Goal: Task Accomplishment & Management: Manage account settings

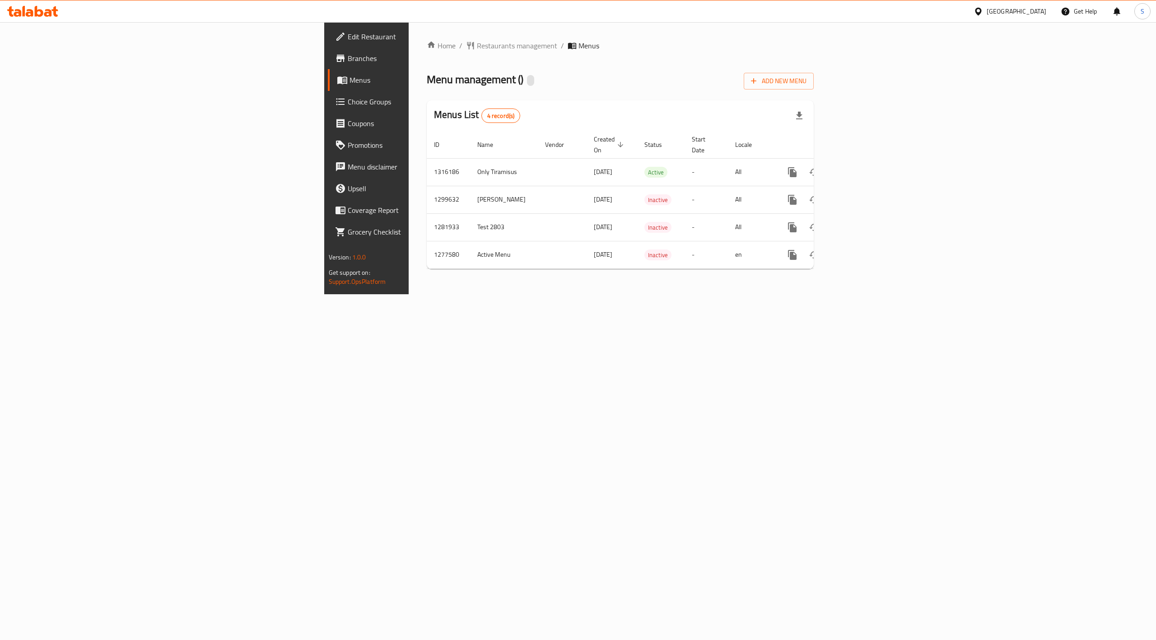
click at [435, 294] on div "Home / Restaurants management / Menus Menu management ( ) Add New Menu Menus Li…" at bounding box center [620, 158] width 423 height 272
click at [350, 79] on span "Menus" at bounding box center [430, 80] width 161 height 11
click at [477, 47] on span "Restaurants management" at bounding box center [517, 45] width 80 height 11
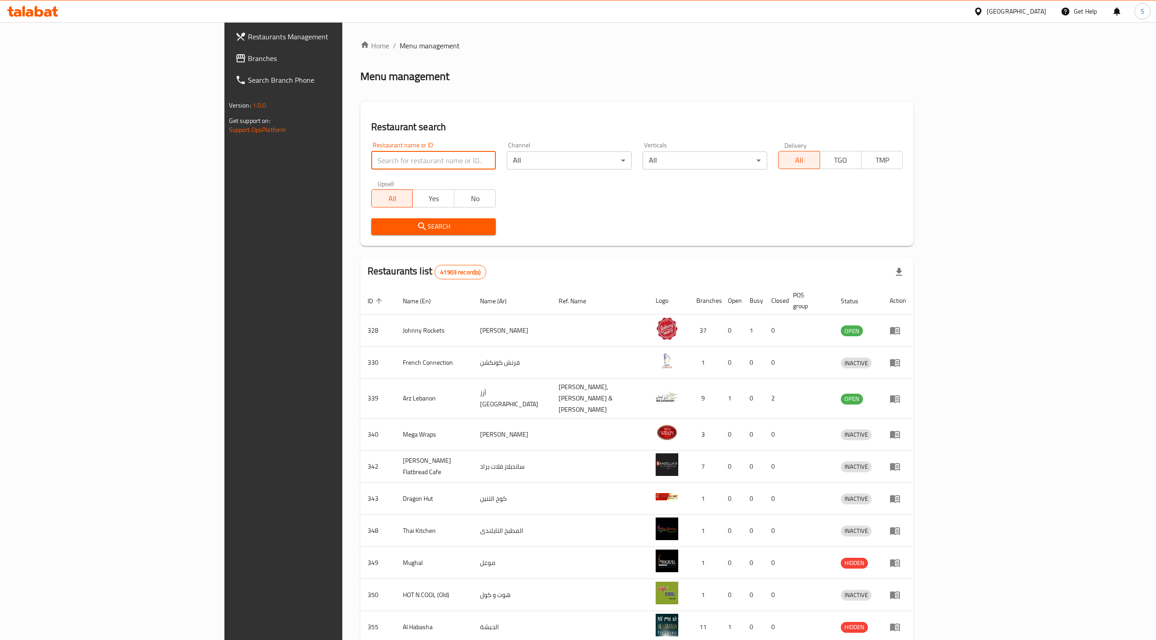
click at [391, 164] on input "search" at bounding box center [433, 160] width 125 height 18
paste input "Zordaar Restaurant [GEOGRAPHIC_DATA]"
type input "Zordaar Restaurant [GEOGRAPHIC_DATA]"
click button "Search" at bounding box center [433, 226] width 125 height 17
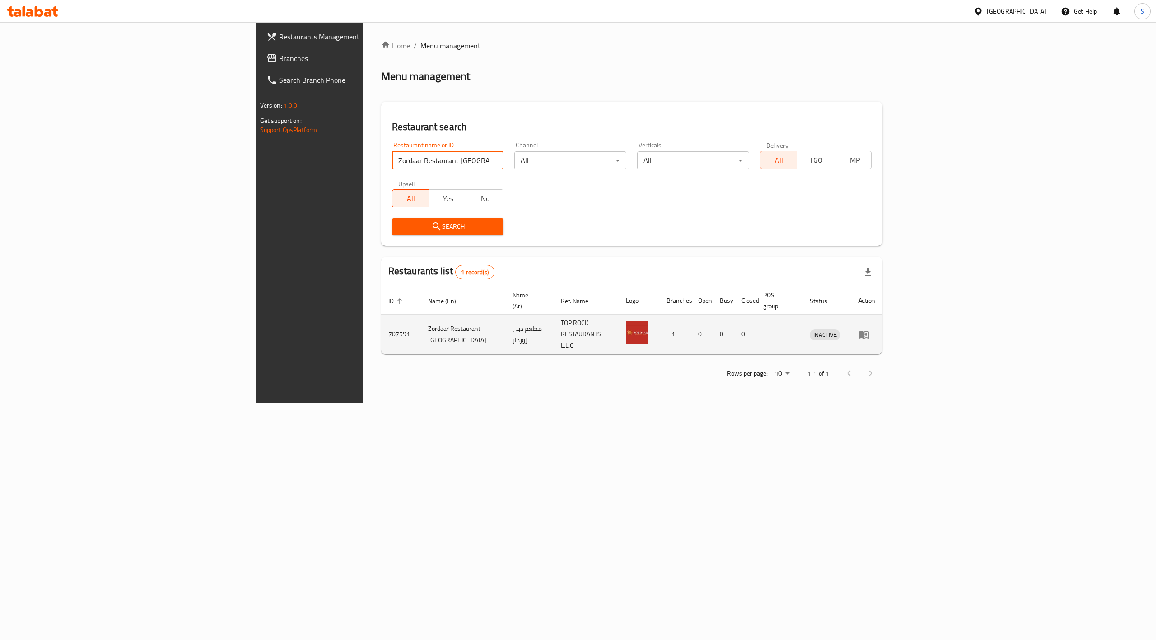
click at [421, 323] on td "Zordaar Restaurant [GEOGRAPHIC_DATA]" at bounding box center [463, 334] width 84 height 40
click at [869, 331] on icon "enhanced table" at bounding box center [864, 335] width 10 height 8
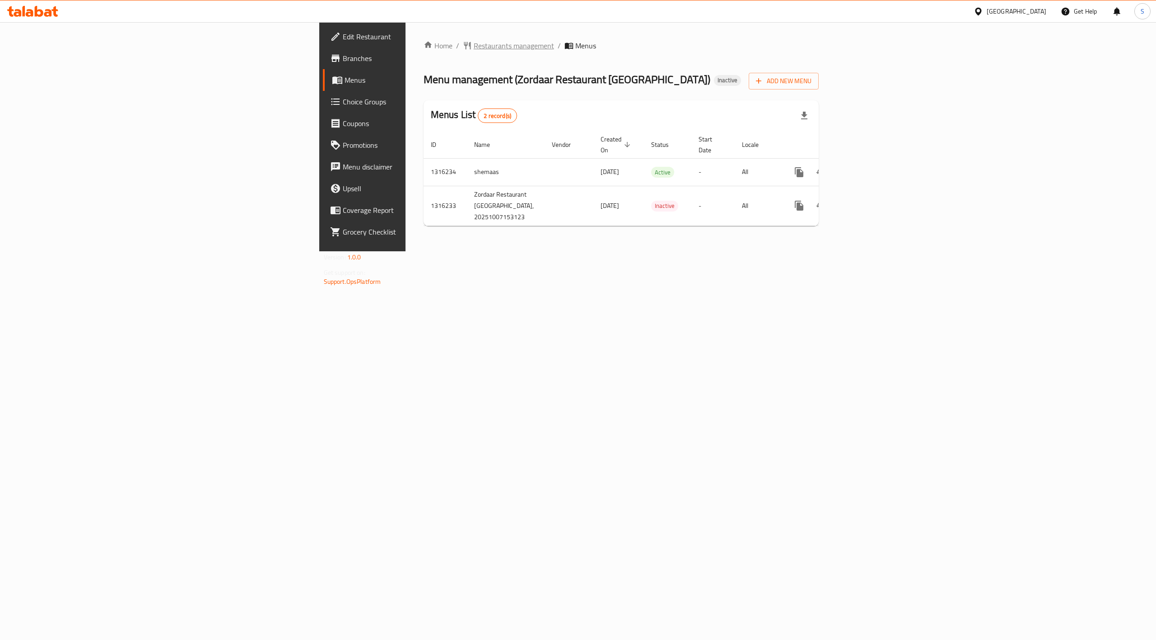
click at [474, 48] on span "Restaurants management" at bounding box center [514, 45] width 80 height 11
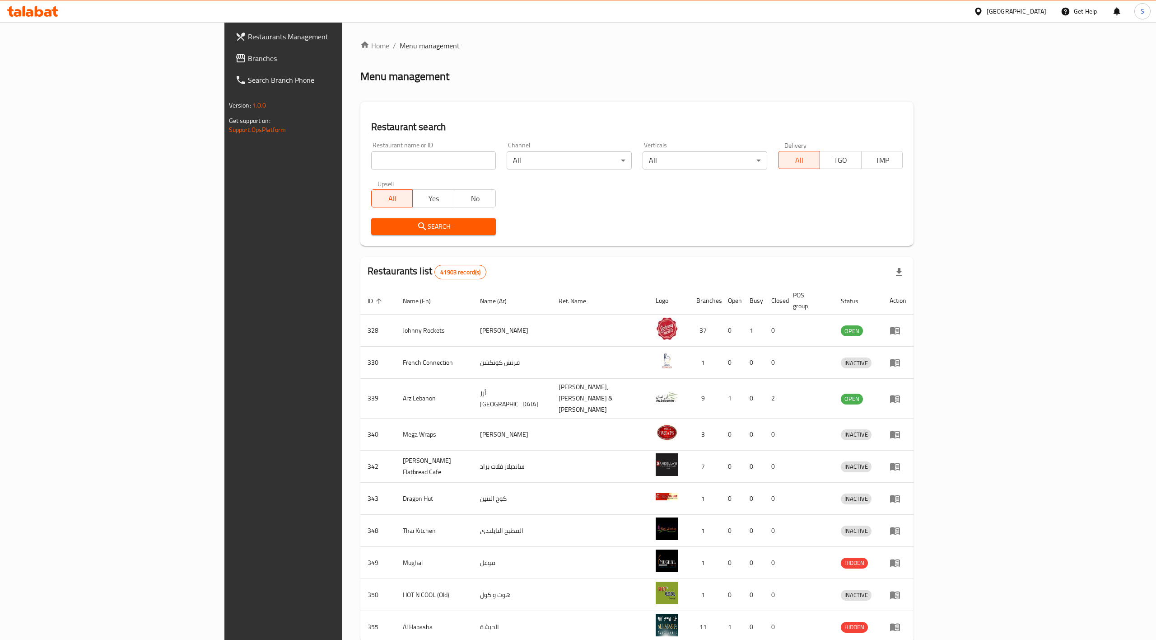
click at [371, 164] on input "search" at bounding box center [433, 160] width 125 height 18
paste input "[PERSON_NAME] TRADI"
type input "[PERSON_NAME] TRADI"
click button "Search" at bounding box center [433, 226] width 125 height 17
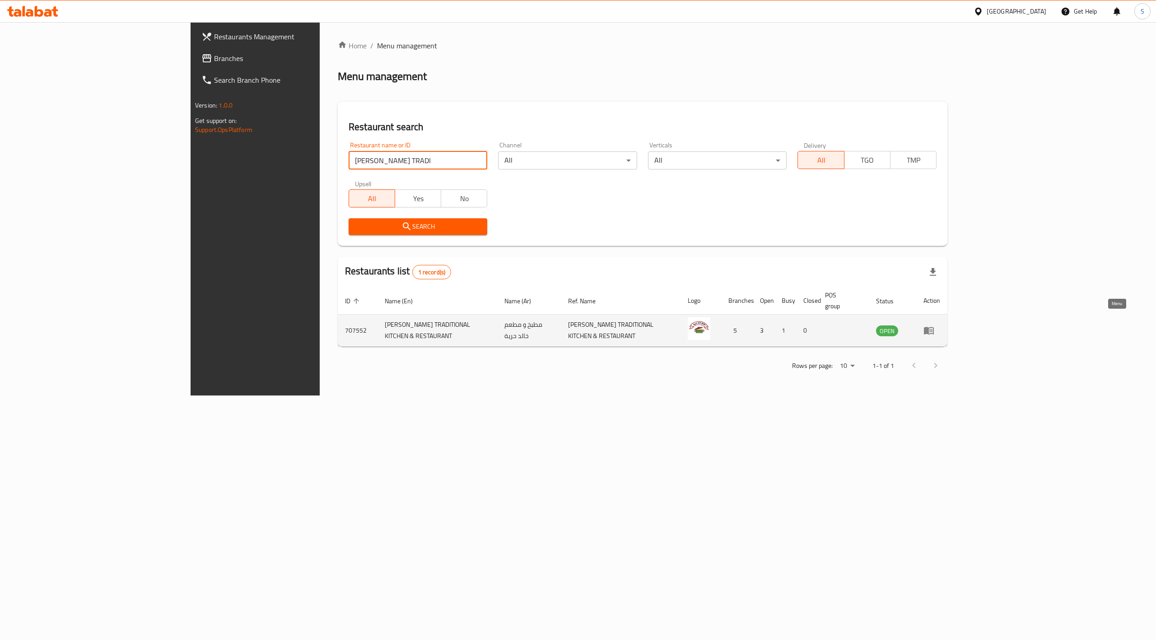
click at [933, 329] on icon "enhanced table" at bounding box center [931, 331] width 3 height 4
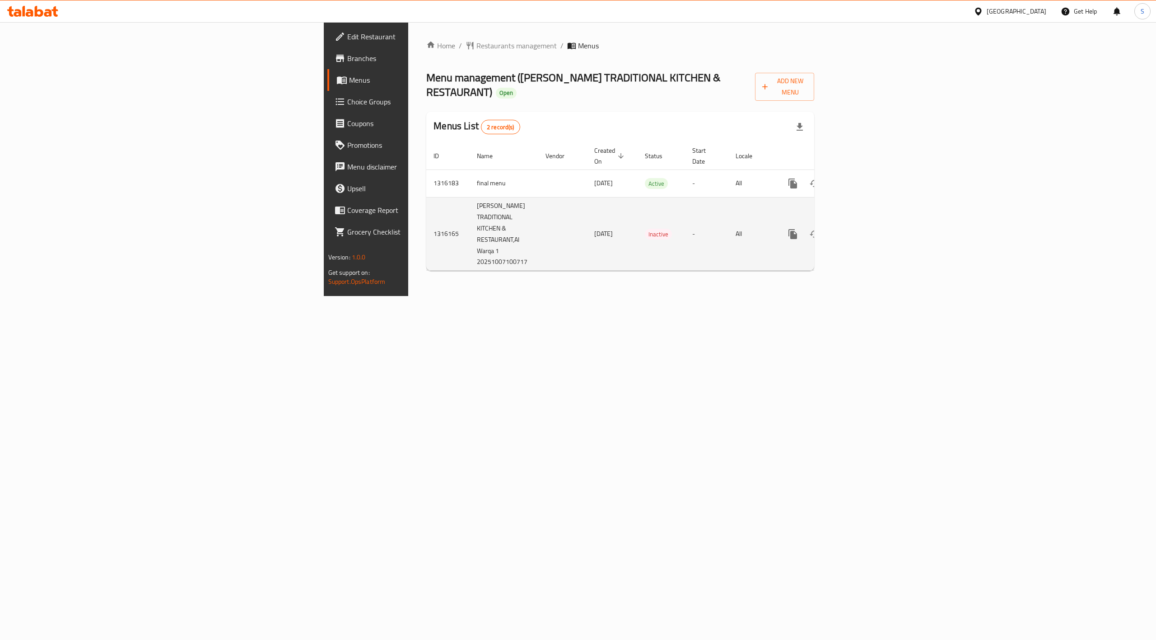
click at [470, 207] on td "[PERSON_NAME] TRADITIONAL KITCHEN & RESTAURANT,Al Warqa 1 20251007100717" at bounding box center [504, 234] width 69 height 74
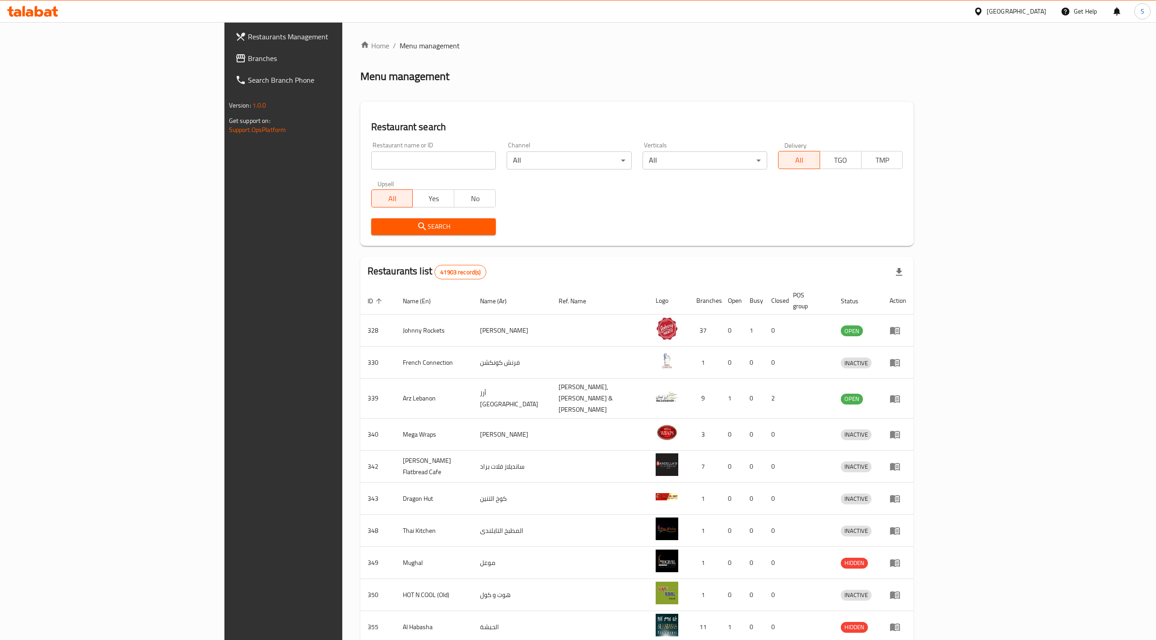
click at [371, 164] on input "search" at bounding box center [433, 160] width 125 height 18
paste input "kabsa noura, Muwalieh"
click button "Search" at bounding box center [433, 226] width 125 height 17
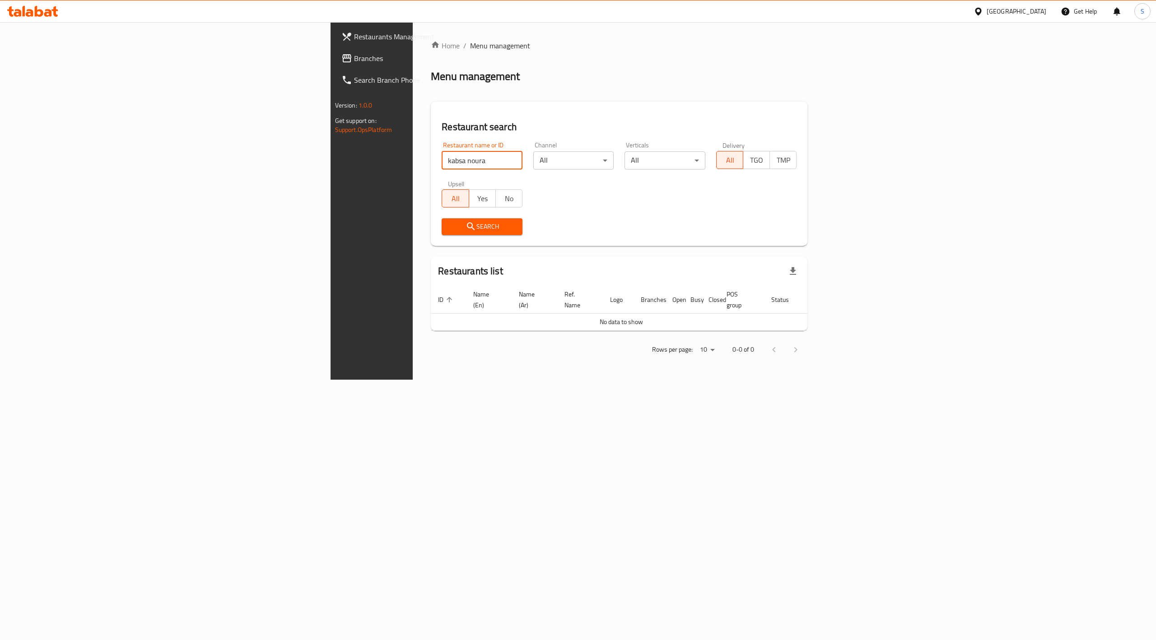
type input "kabsa noura"
click button "Search" at bounding box center [482, 226] width 81 height 17
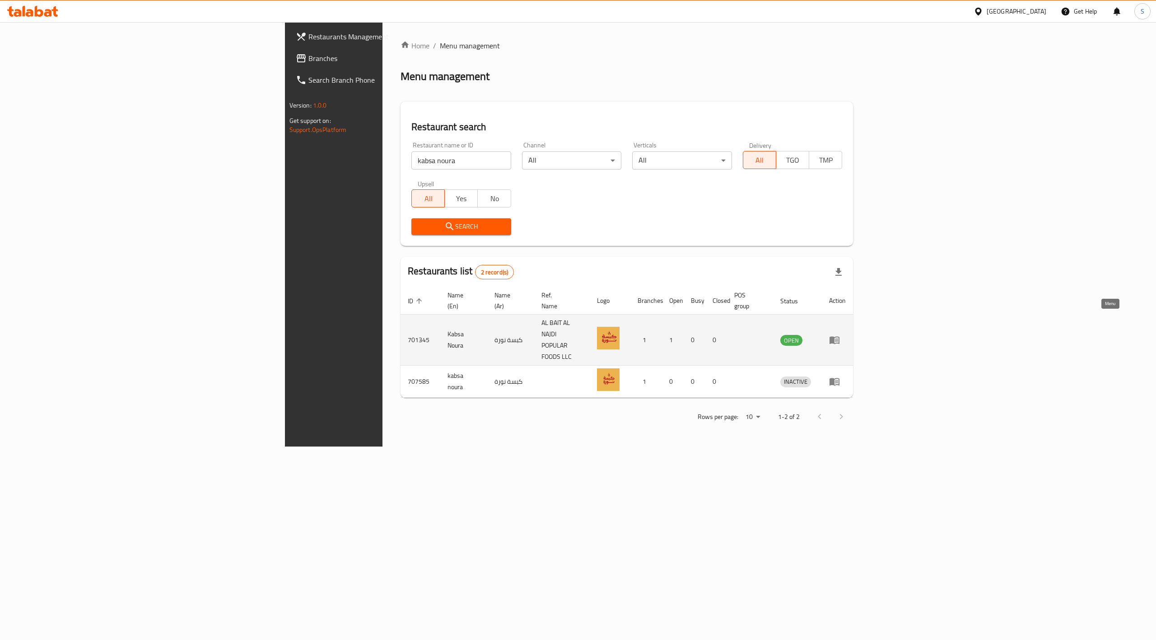
click at [840, 337] on icon "enhanced table" at bounding box center [835, 341] width 10 height 8
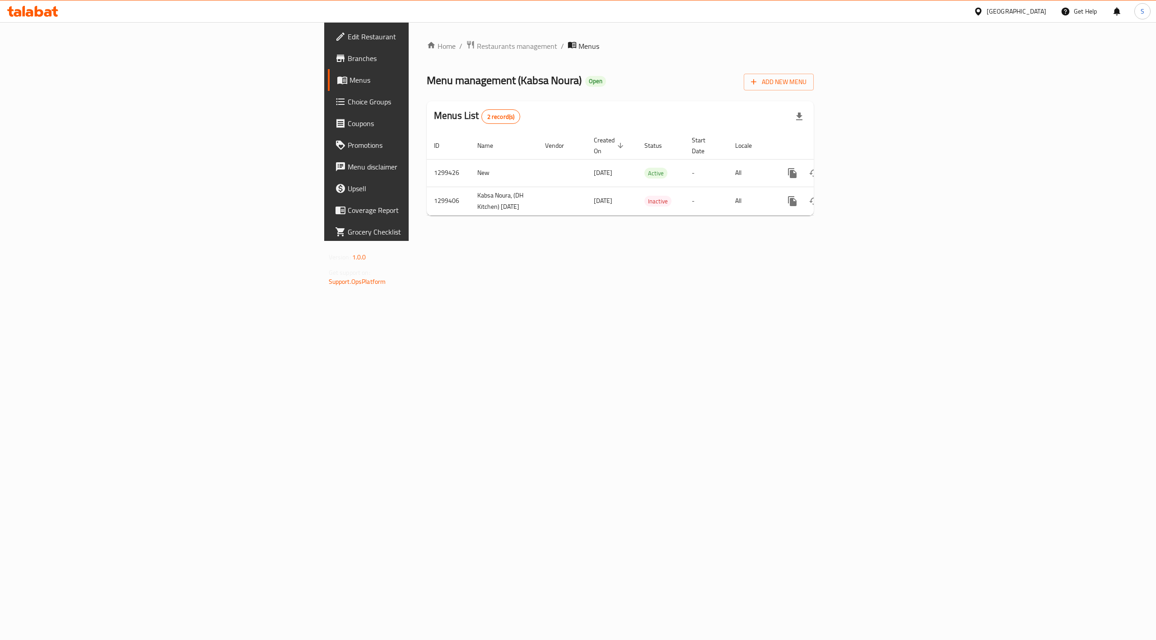
click at [832, 241] on div "Home / Restaurants management / Menus Menu management ( Kabsa Noura ) Open Add …" at bounding box center [620, 131] width 423 height 219
click at [470, 194] on td "Kabsa Noura, (DH Kitchen) [DATE]" at bounding box center [504, 201] width 68 height 28
click at [863, 196] on icon "enhanced table" at bounding box center [857, 201] width 11 height 11
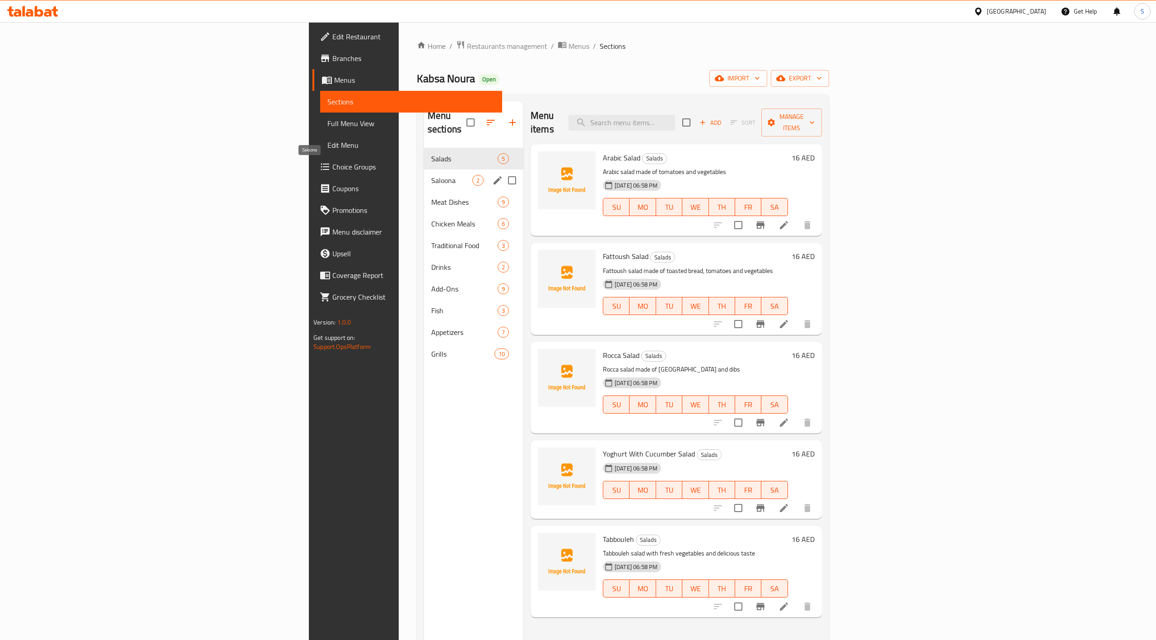
click at [431, 175] on span "Saloona" at bounding box center [451, 180] width 41 height 11
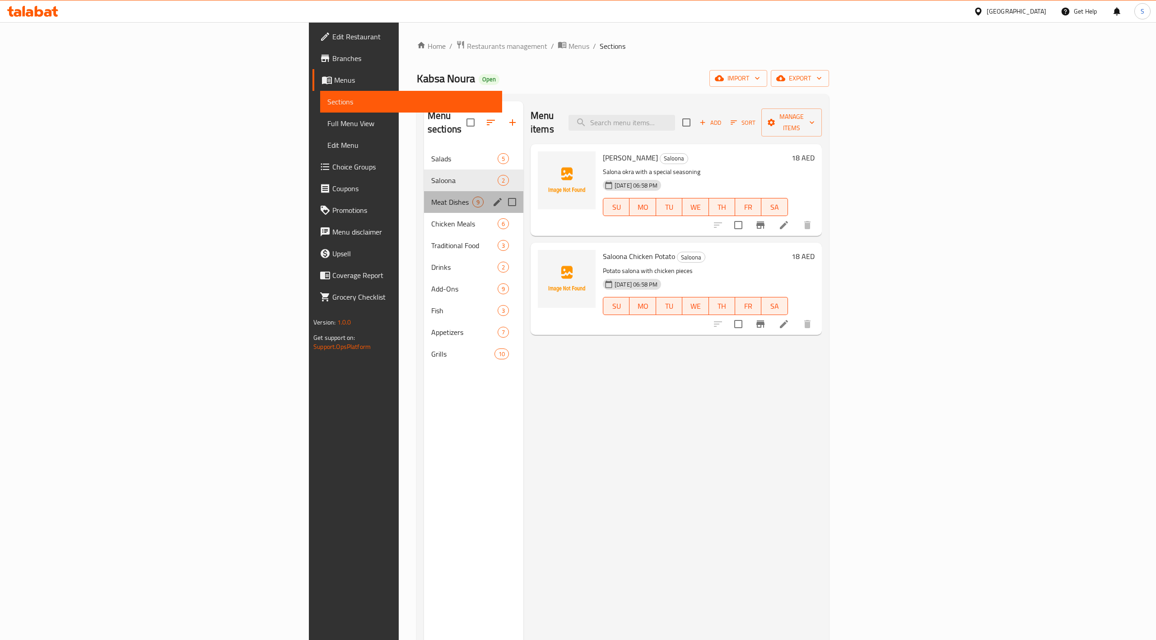
click at [424, 195] on div "Meat Dishes 9" at bounding box center [473, 202] width 99 height 22
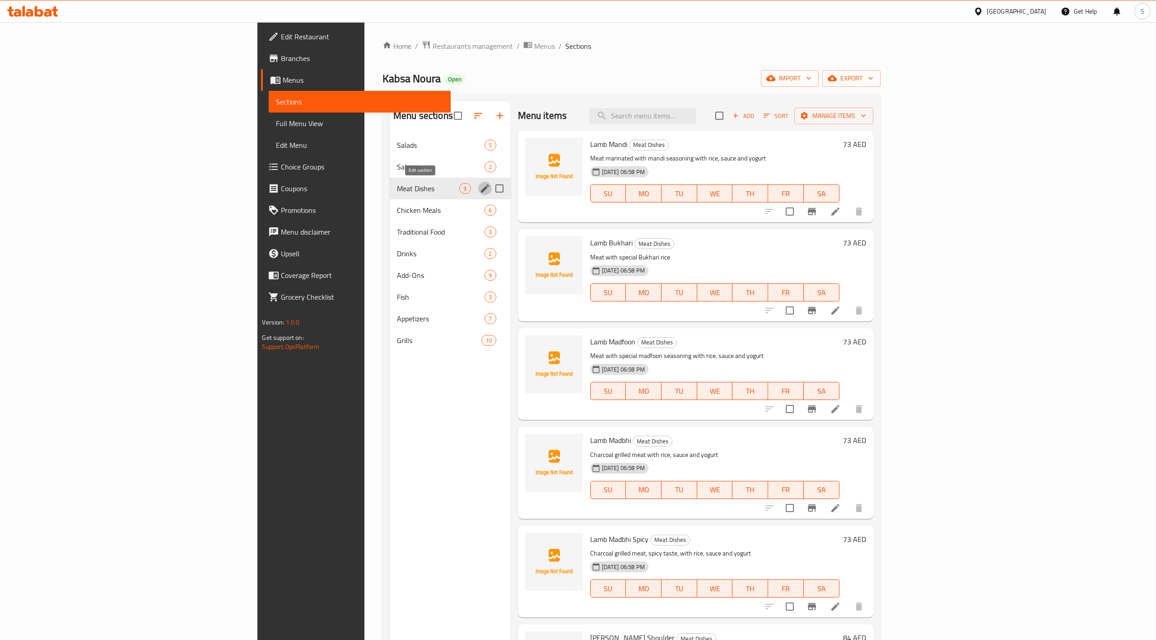
click at [480, 187] on icon "edit" at bounding box center [485, 188] width 11 height 11
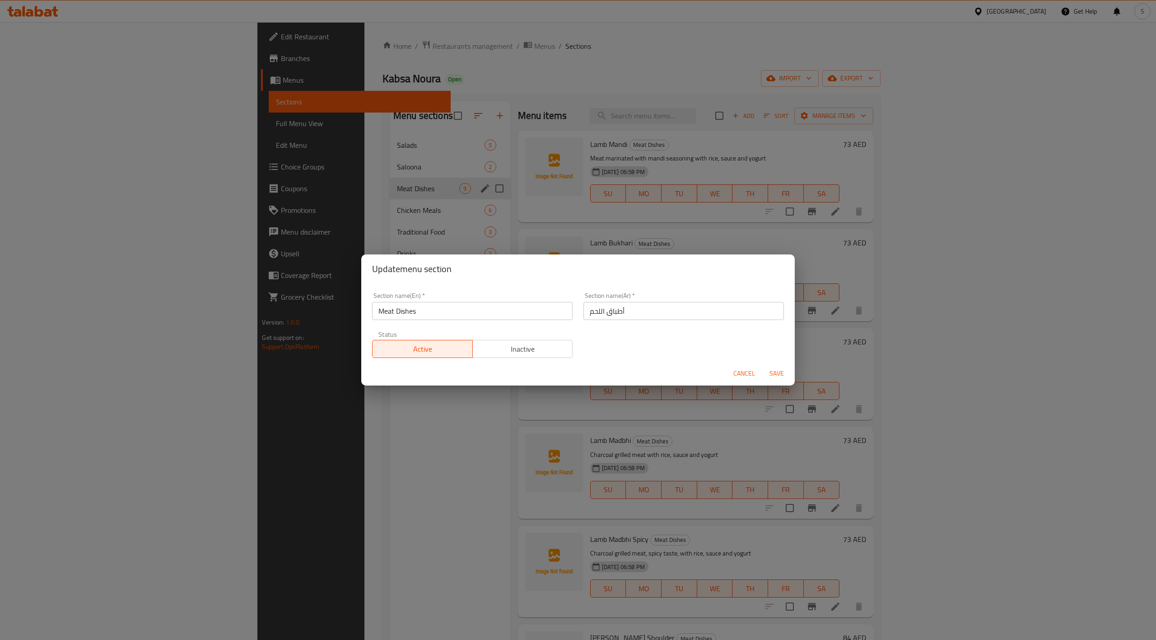
click at [739, 371] on span "Cancel" at bounding box center [745, 373] width 22 height 11
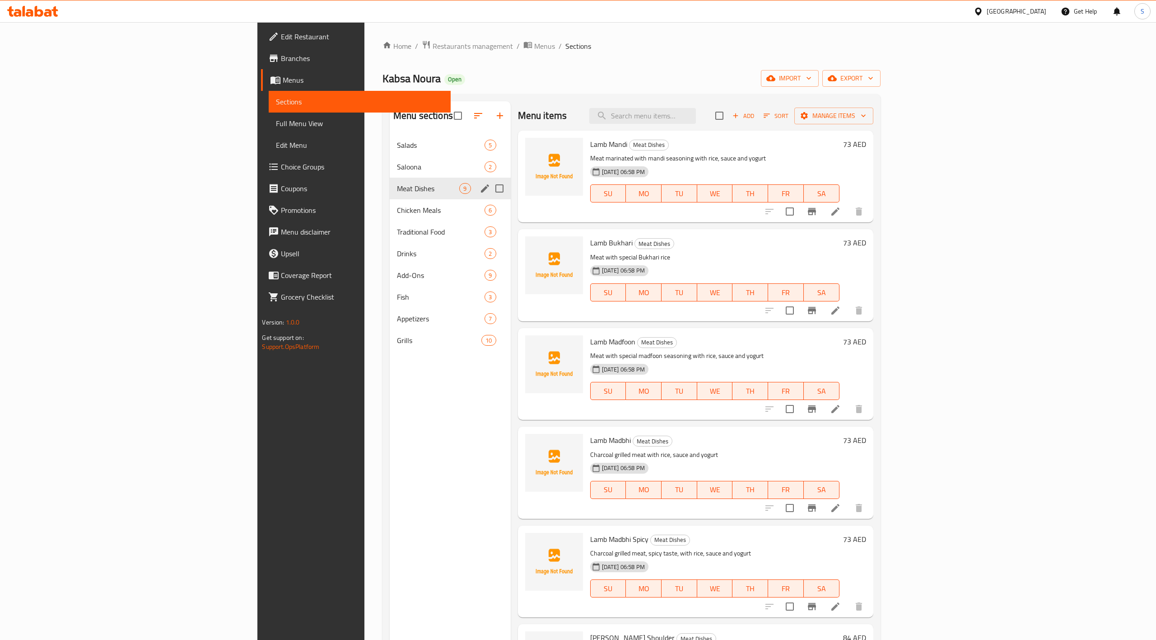
click at [590, 147] on span "Lamb Mandi" at bounding box center [608, 144] width 37 height 14
click at [840, 213] on icon at bounding box center [836, 211] width 8 height 8
